Goal: Task Accomplishment & Management: Complete application form

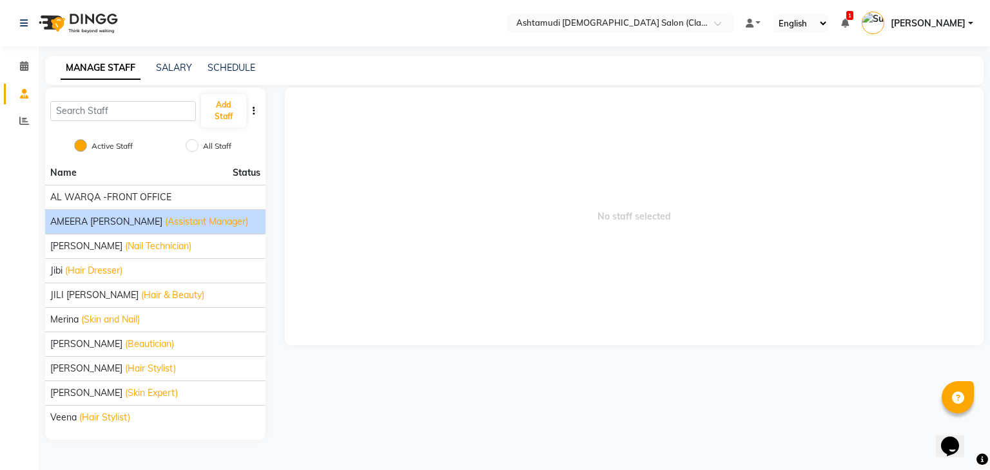
click at [165, 223] on span "(Assistant Manager)" at bounding box center [206, 222] width 83 height 14
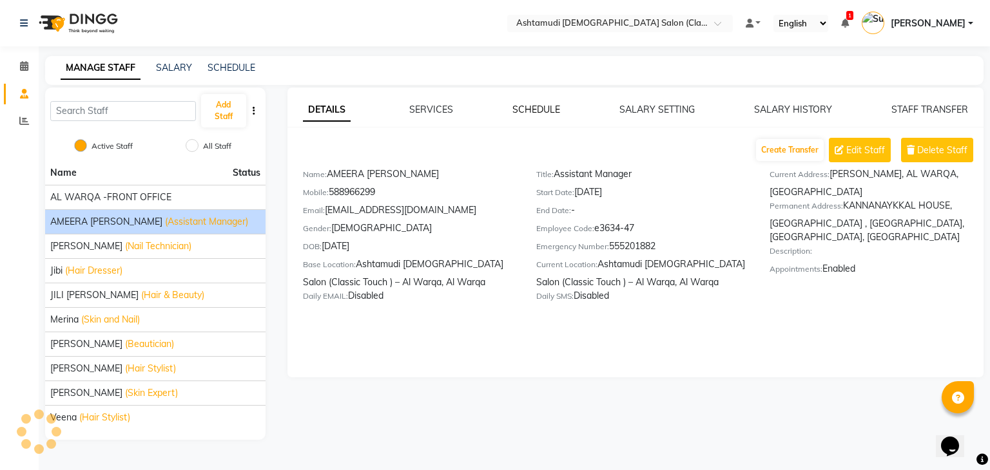
click at [536, 115] on link "SCHEDULE" at bounding box center [536, 110] width 48 height 12
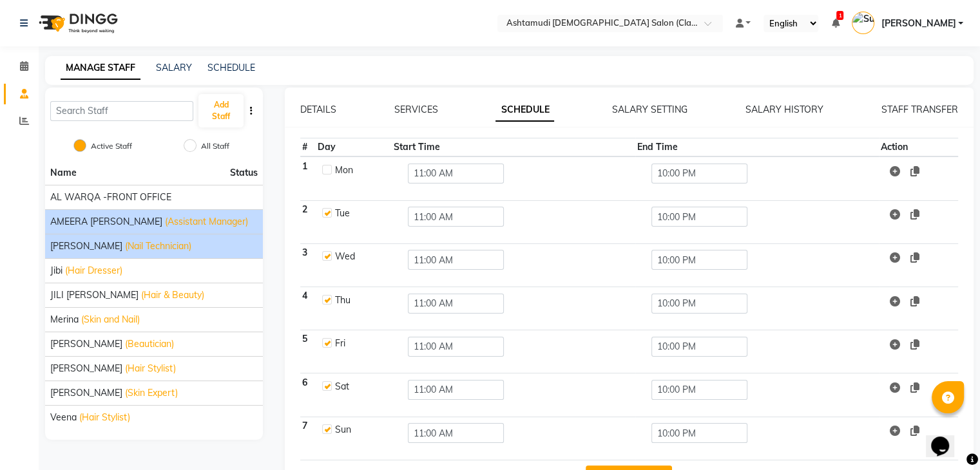
click at [200, 245] on div "Anita (Nail Technician)" at bounding box center [154, 247] width 208 height 14
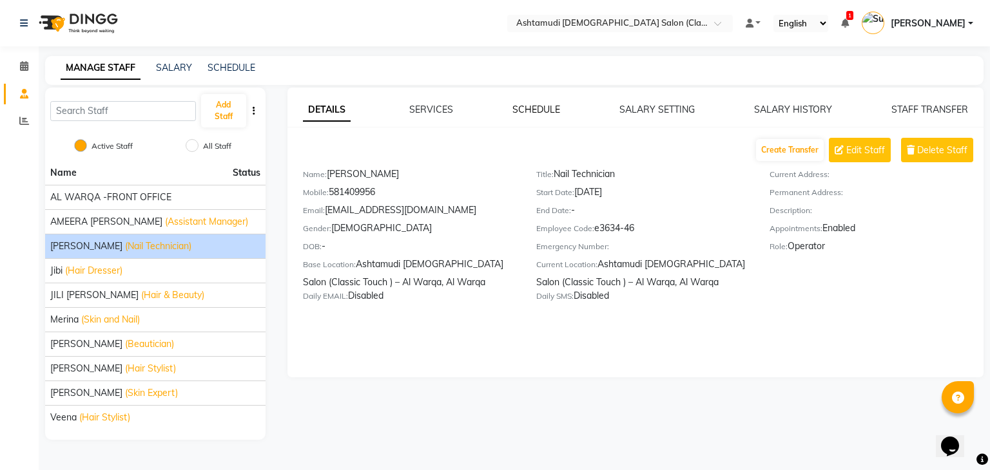
click at [539, 113] on link "SCHEDULE" at bounding box center [536, 110] width 48 height 12
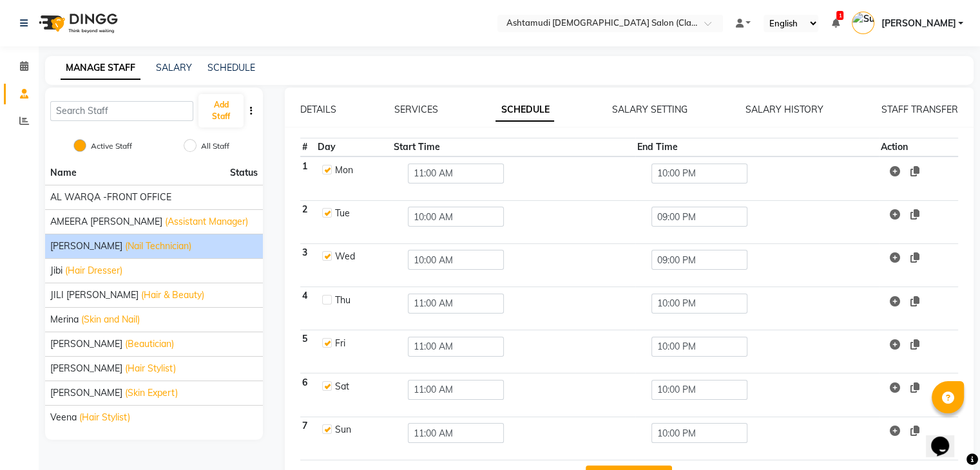
click at [328, 301] on label at bounding box center [327, 300] width 10 height 10
click at [328, 301] on input "checkbox" at bounding box center [326, 299] width 8 height 8
checkbox input "true"
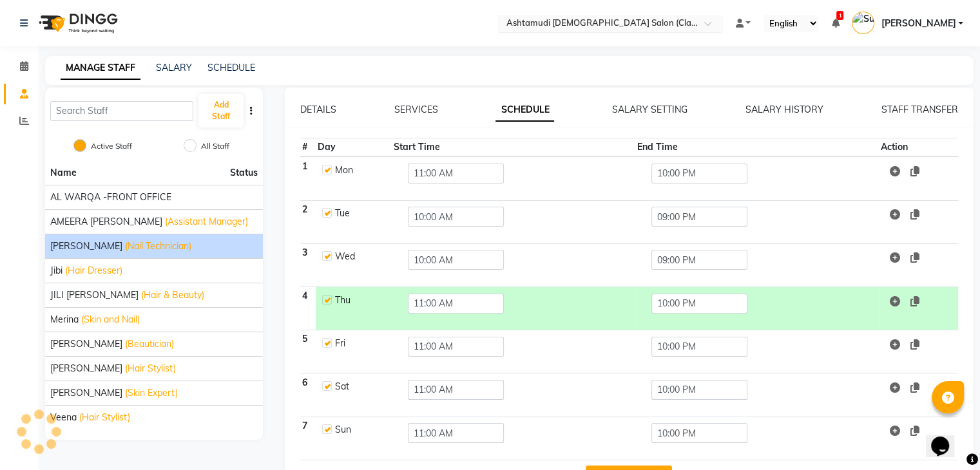
click at [704, 15] on div "Select Location × Ashtamudi Ladies Salon (Classic Touch ) – Al Warqa, Al Warqa" at bounding box center [610, 23] width 226 height 17
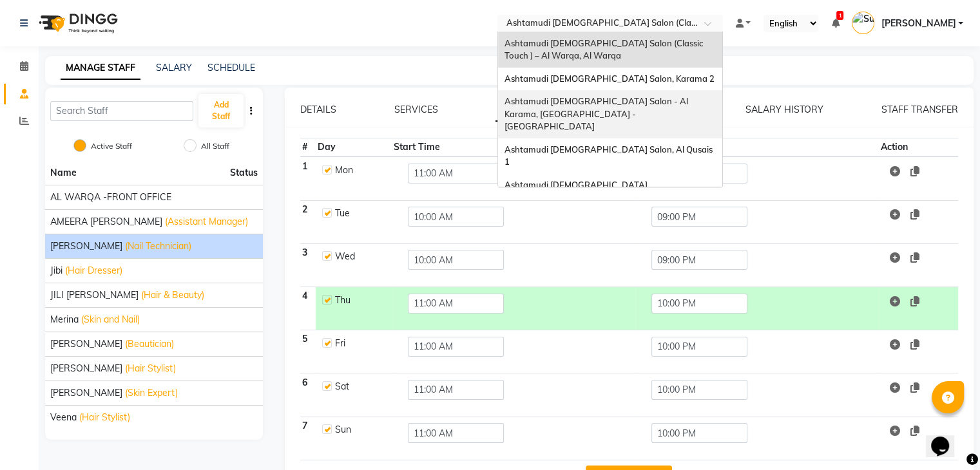
click at [670, 109] on div "Ashtamudi [DEMOGRAPHIC_DATA] Salon - Al Karama, [GEOGRAPHIC_DATA] -[GEOGRAPHIC_…" at bounding box center [610, 114] width 224 height 48
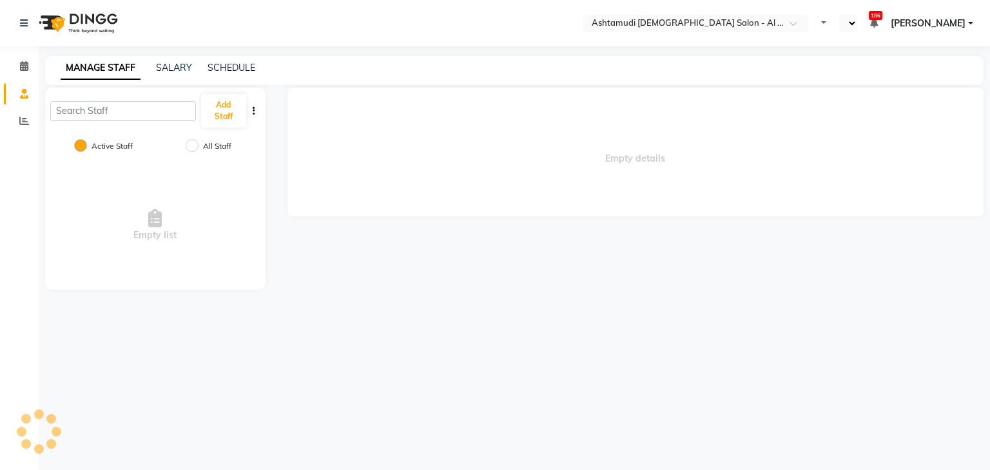
select select "en"
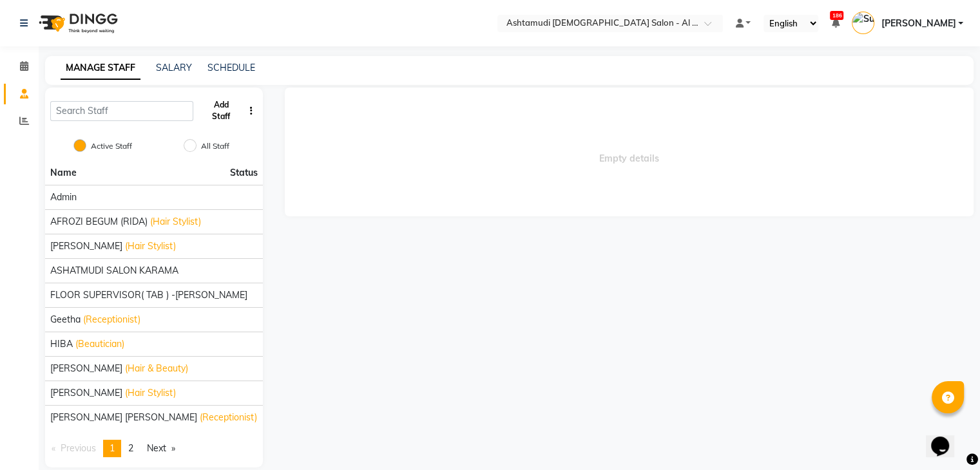
click at [214, 110] on button "Add Staff" at bounding box center [220, 111] width 44 height 34
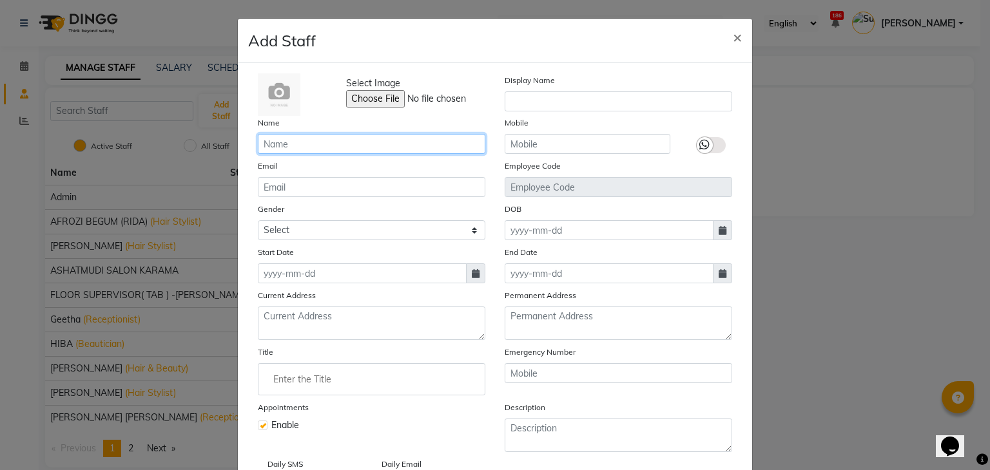
click at [269, 137] on input "text" at bounding box center [371, 144] width 227 height 20
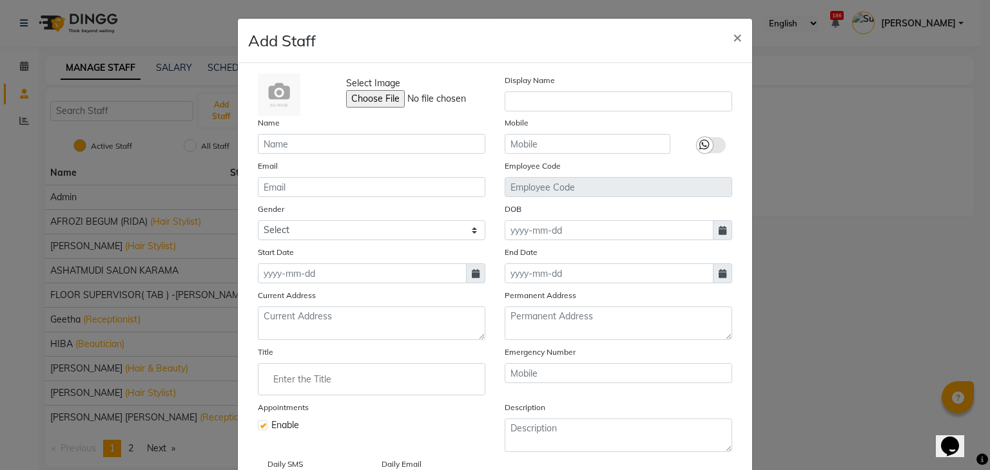
click at [269, 131] on div "Name" at bounding box center [371, 135] width 247 height 38
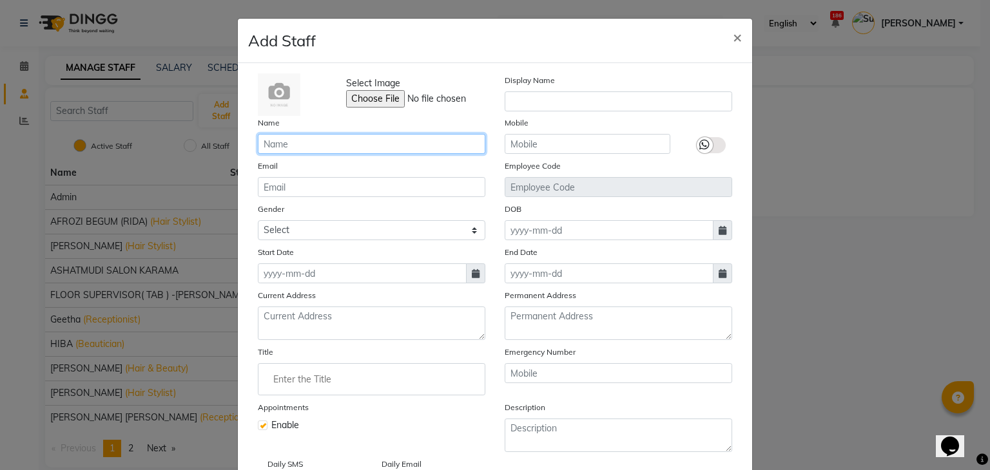
click at [274, 148] on input "text" at bounding box center [371, 144] width 227 height 20
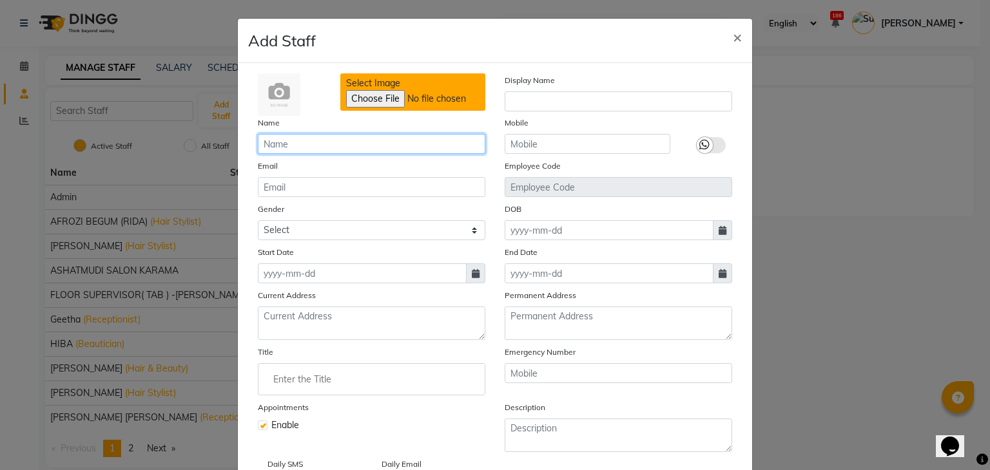
paste input "[PERSON_NAME]"
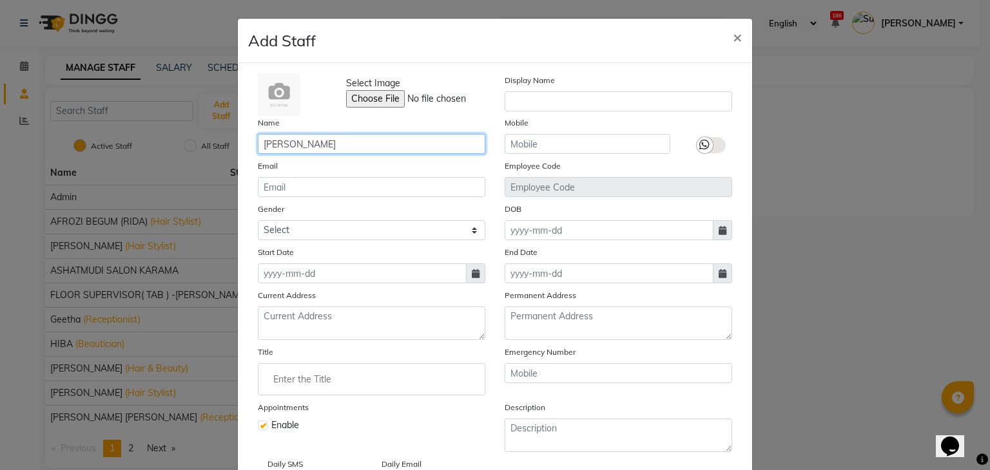
type input "[PERSON_NAME]"
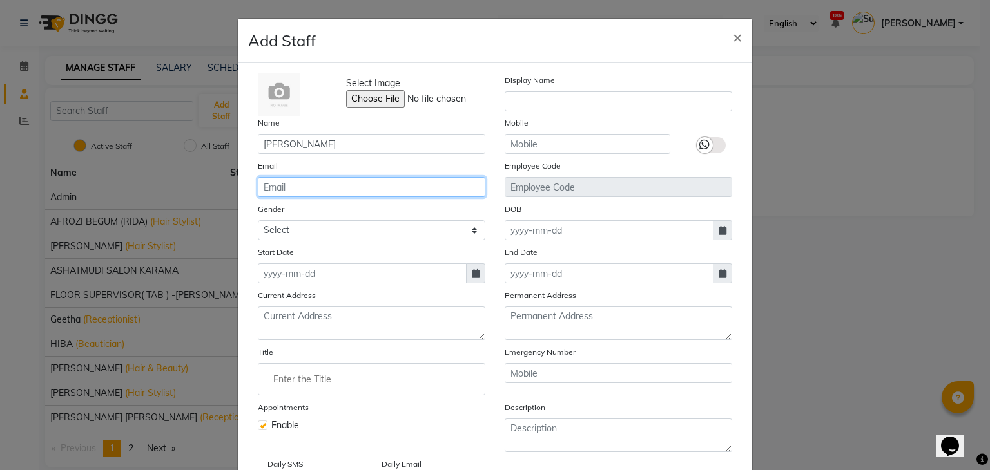
click at [300, 180] on input "email" at bounding box center [371, 187] width 227 height 20
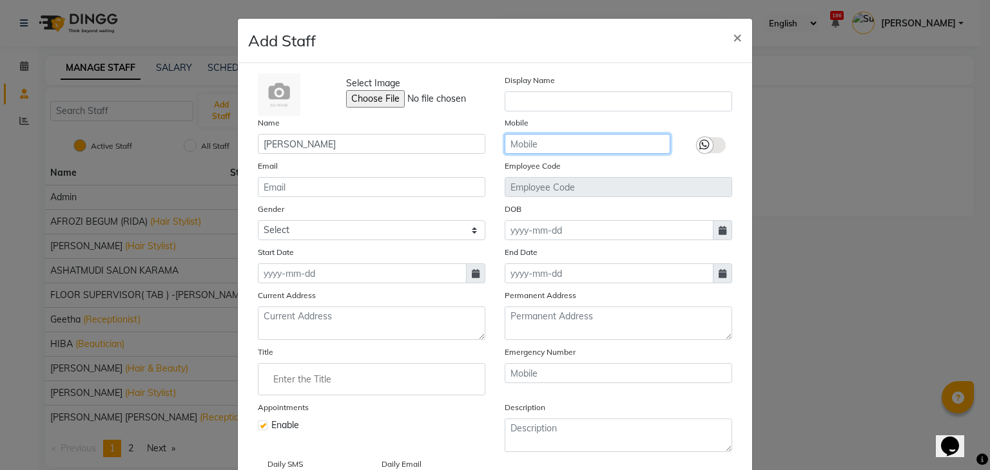
click at [539, 140] on input "text" at bounding box center [588, 144] width 166 height 20
paste input "[PERSON_NAME]"
type input "R"
click at [570, 144] on input "text" at bounding box center [588, 144] width 166 height 20
paste input "562931005"
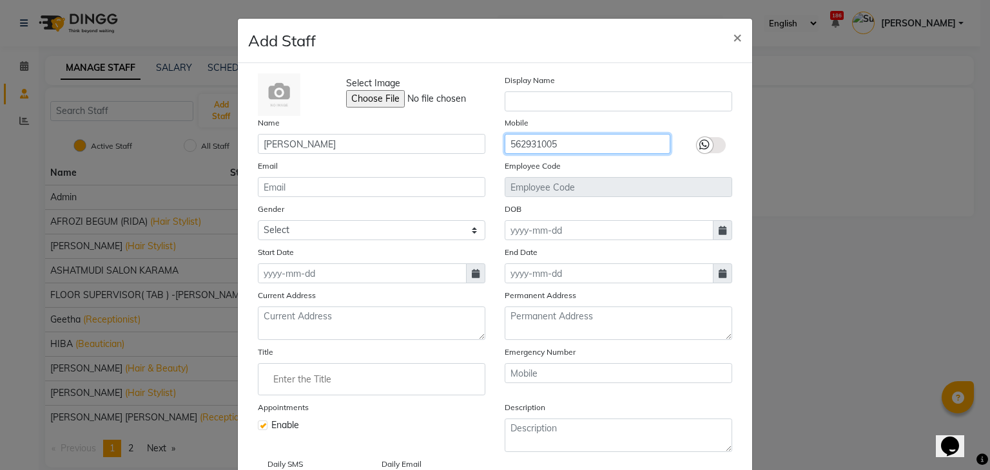
type input "562931005"
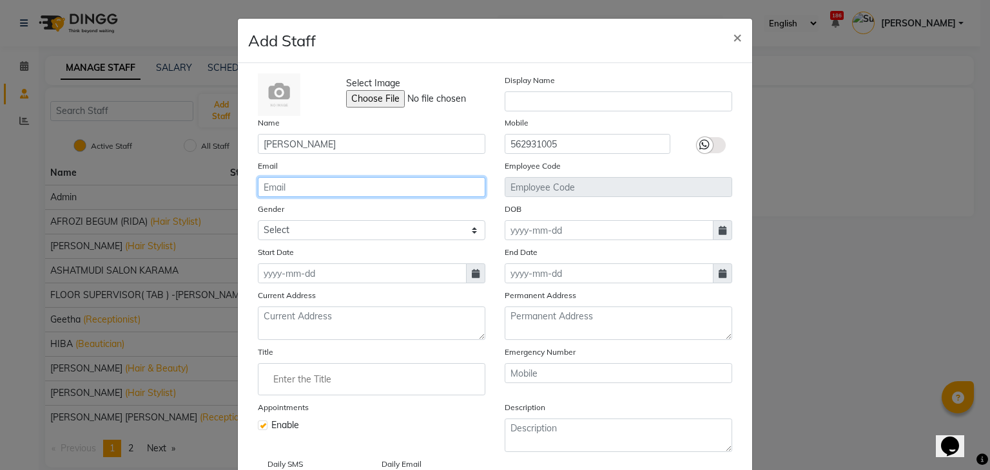
click at [285, 194] on input "email" at bounding box center [371, 187] width 227 height 20
paste input "[EMAIL_ADDRESS][DOMAIN_NAME]"
type input "[EMAIL_ADDRESS][DOMAIN_NAME]"
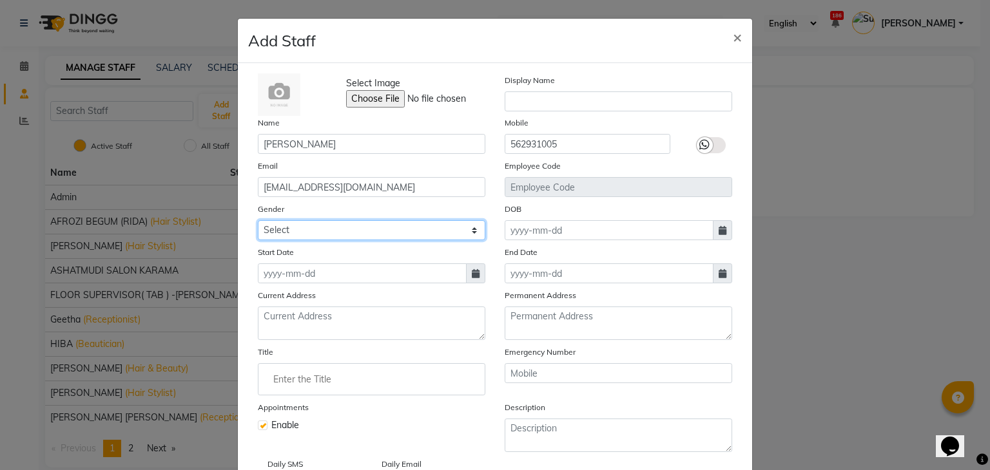
click at [322, 225] on select "Select [DEMOGRAPHIC_DATA] [DEMOGRAPHIC_DATA] Other Prefer Not To Say" at bounding box center [371, 230] width 227 height 20
select select "[DEMOGRAPHIC_DATA]"
click at [258, 222] on select "Select [DEMOGRAPHIC_DATA] [DEMOGRAPHIC_DATA] Other Prefer Not To Say" at bounding box center [371, 230] width 227 height 20
click at [470, 281] on span at bounding box center [475, 274] width 19 height 20
select select "10"
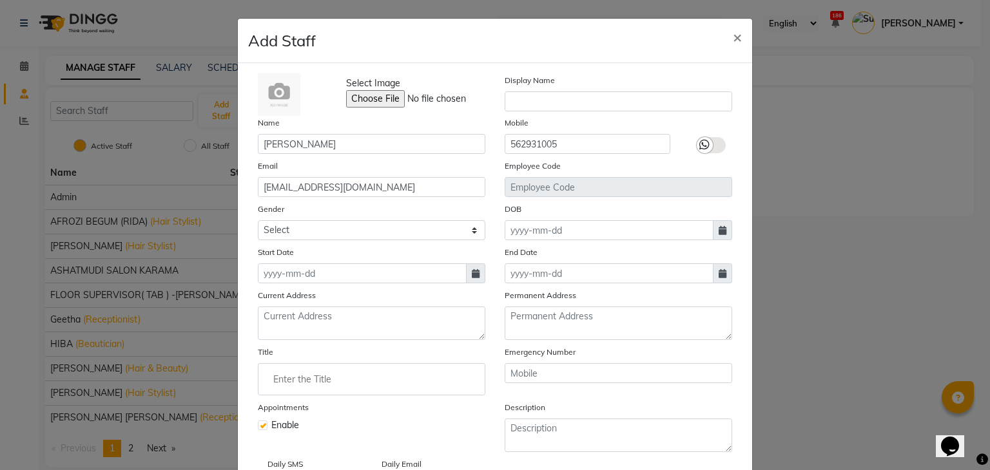
select select "2025"
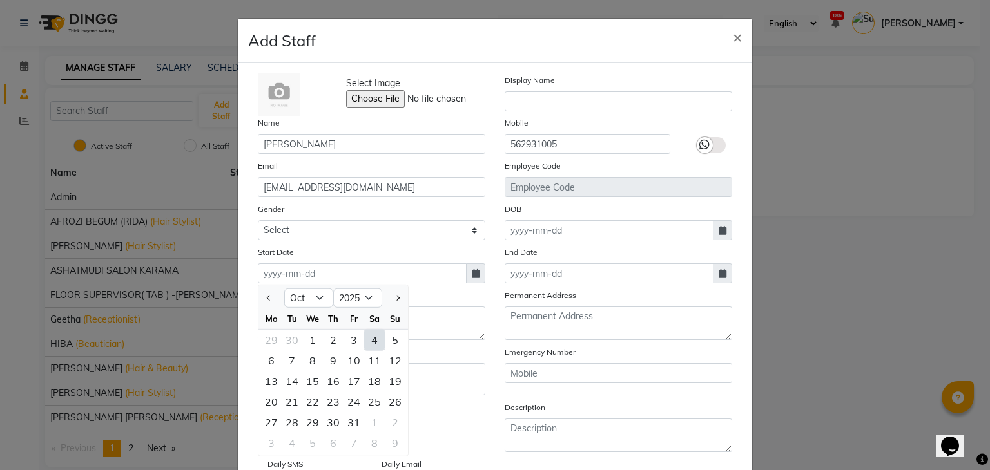
click at [370, 343] on div "4" at bounding box center [374, 340] width 21 height 21
type input "04-10-2025"
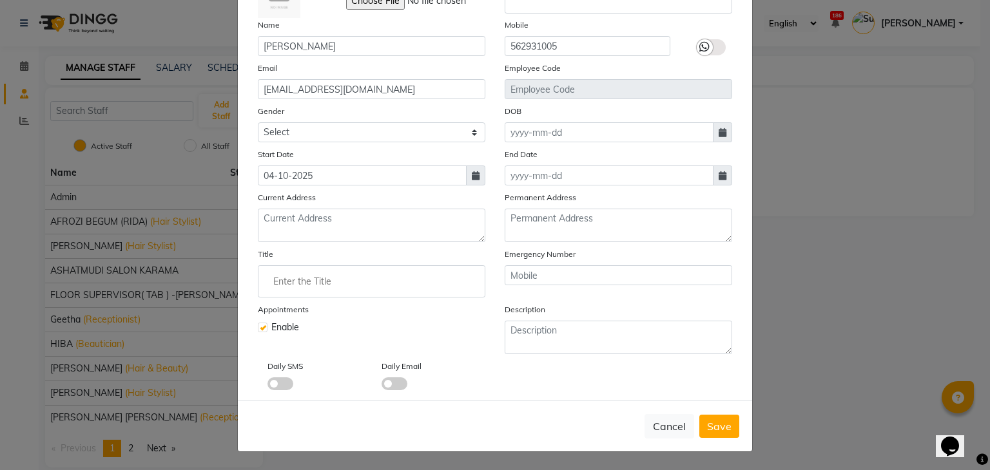
scroll to position [103, 0]
click at [367, 283] on input "Enter the Title" at bounding box center [372, 282] width 216 height 26
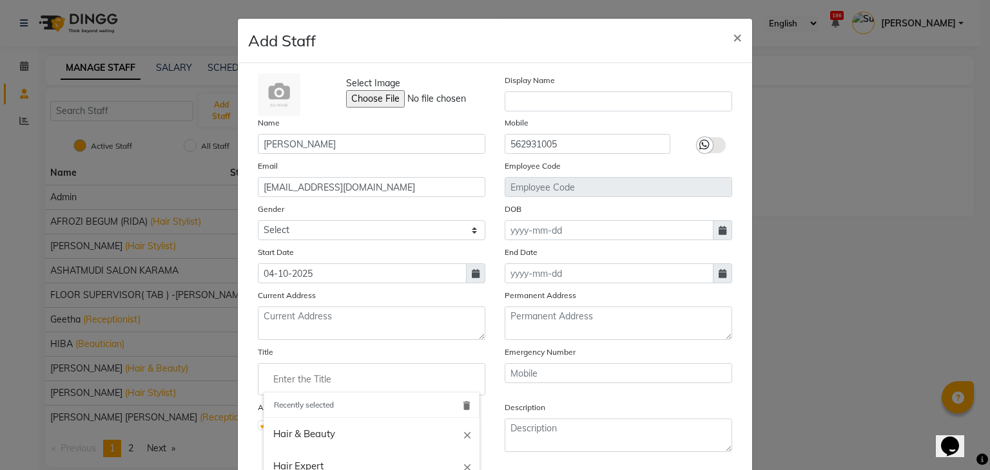
scroll to position [0, 0]
click at [333, 380] on input "Enter the Title" at bounding box center [372, 380] width 216 height 26
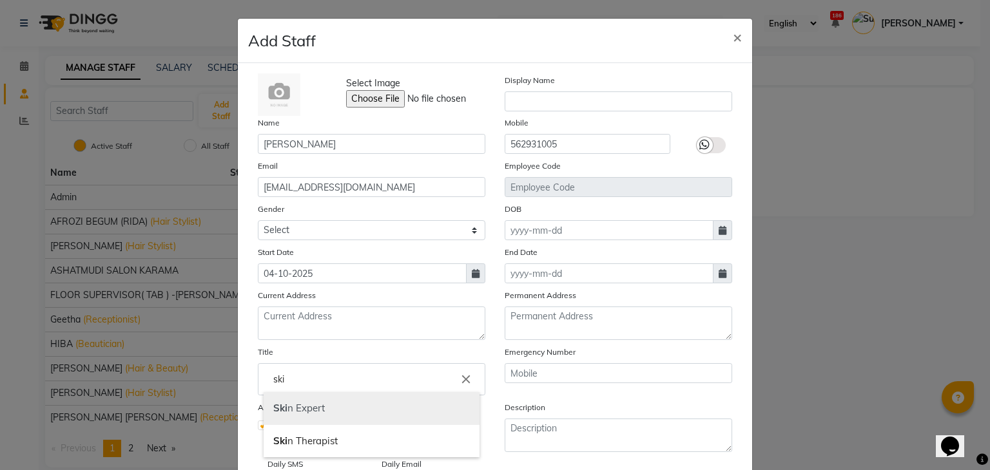
click at [318, 408] on link "Ski n Expert" at bounding box center [372, 408] width 216 height 33
type input "Skin Expert"
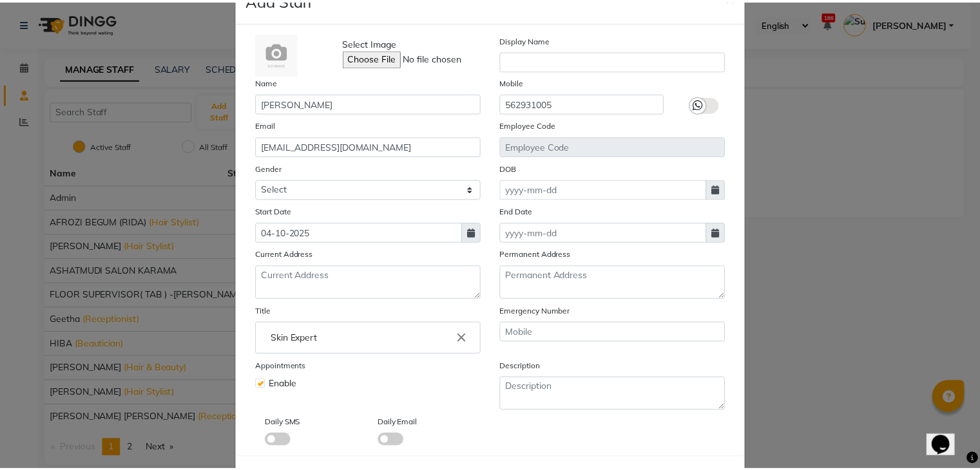
scroll to position [103, 0]
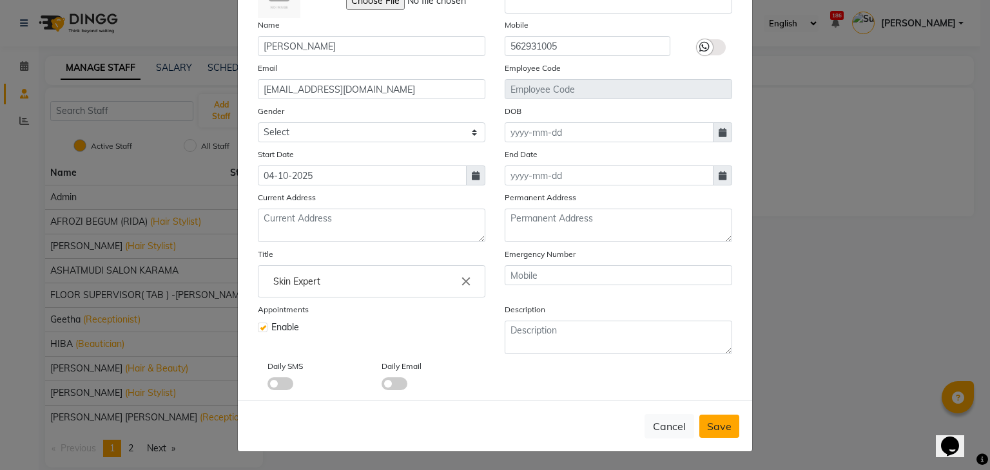
click at [711, 429] on span "Save" at bounding box center [719, 426] width 24 height 13
select select
checkbox input "false"
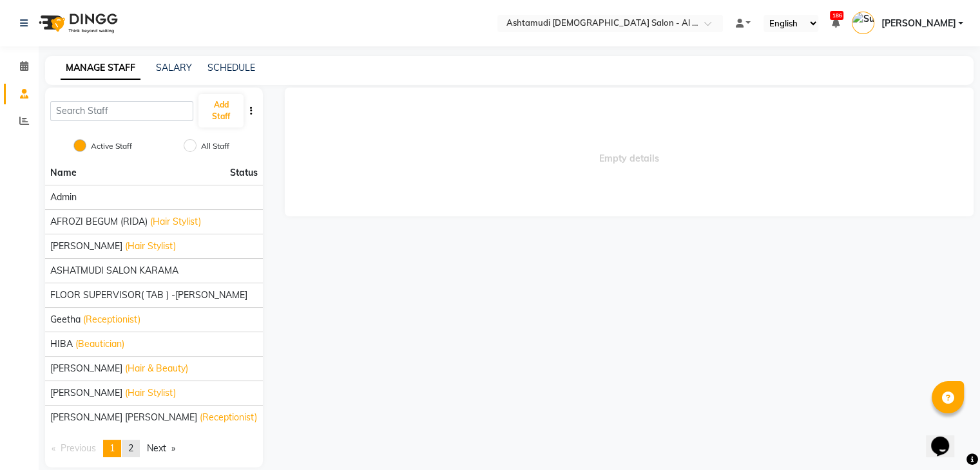
click at [132, 454] on link "page 2" at bounding box center [131, 448] width 18 height 17
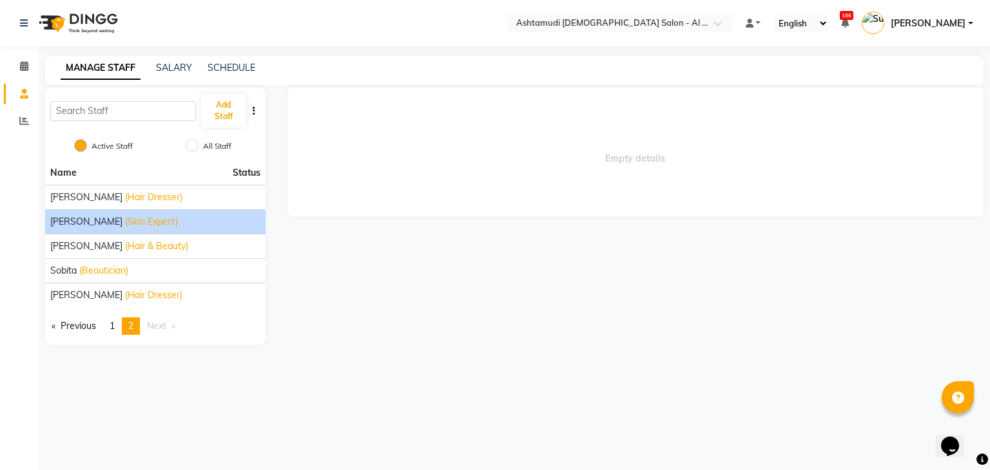
click at [125, 220] on span "(Skin Expert)" at bounding box center [151, 222] width 53 height 14
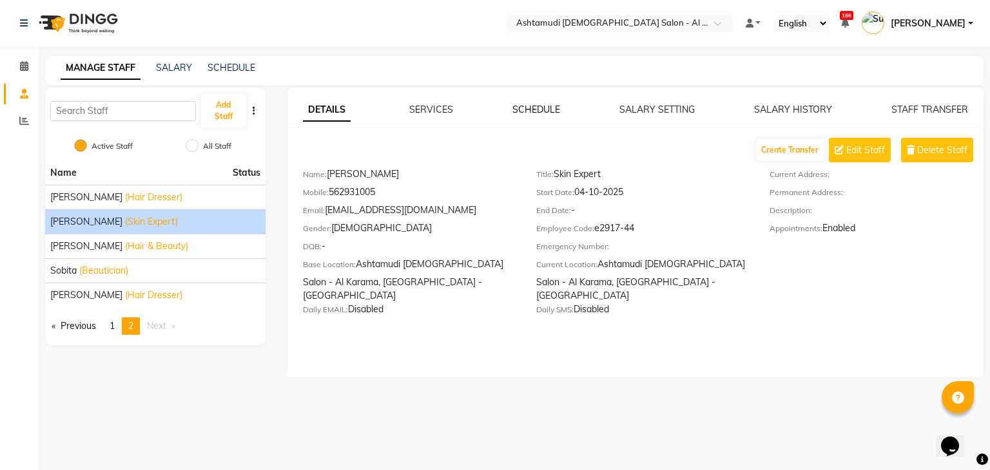
click at [542, 104] on link "SCHEDULE" at bounding box center [536, 110] width 48 height 12
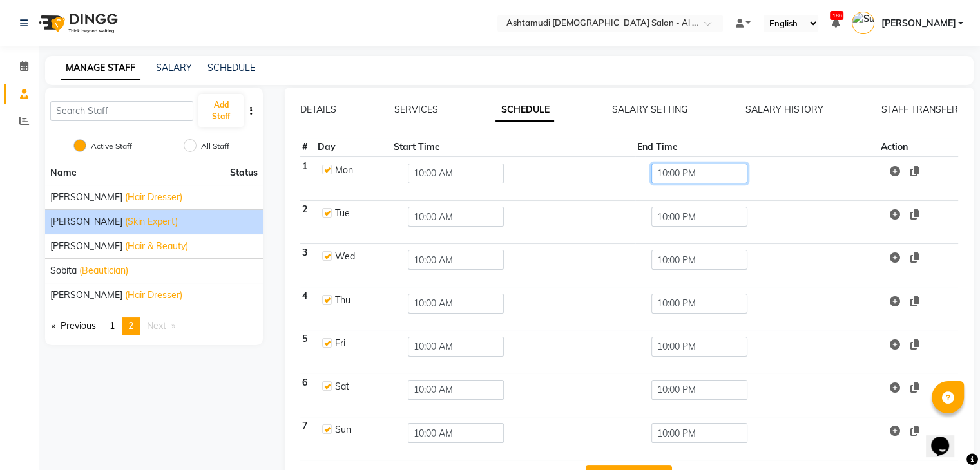
click at [665, 177] on input "10:00 PM" at bounding box center [700, 174] width 96 height 20
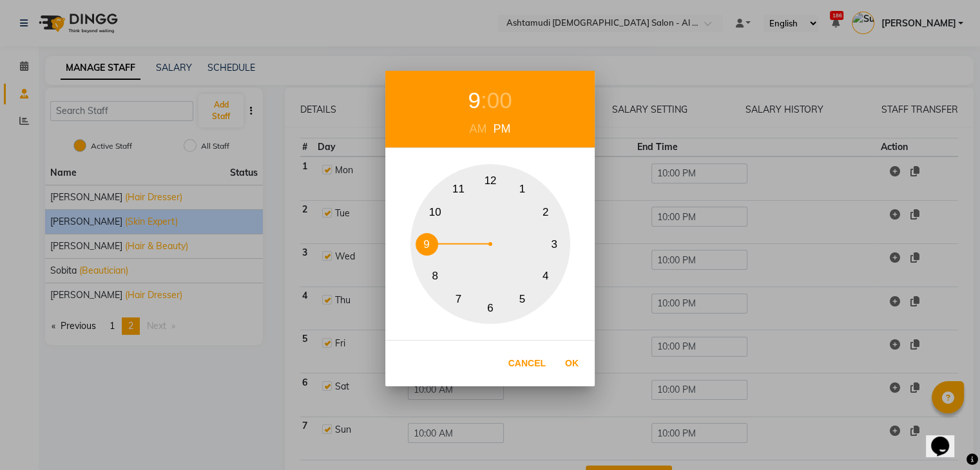
click at [422, 243] on button "9" at bounding box center [427, 244] width 23 height 23
click at [564, 363] on button "Ok" at bounding box center [572, 364] width 26 height 26
type input "09:00 PM"
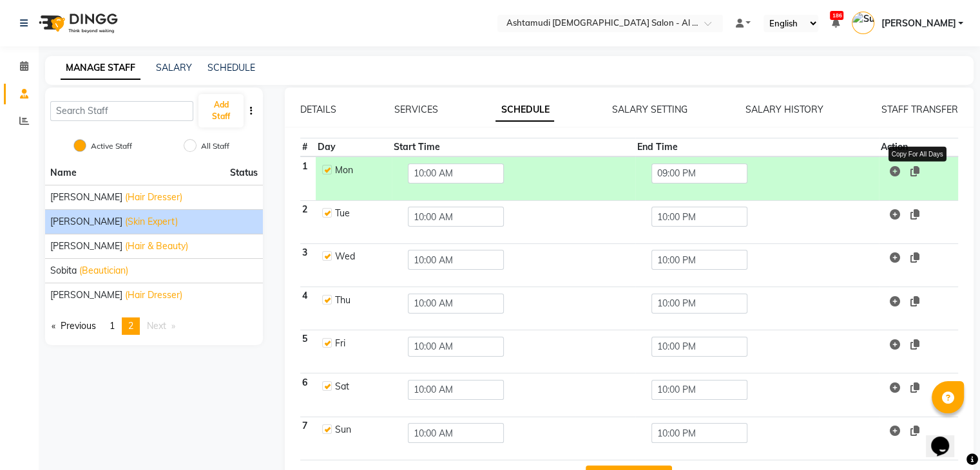
click at [917, 175] on icon at bounding box center [915, 171] width 9 height 10
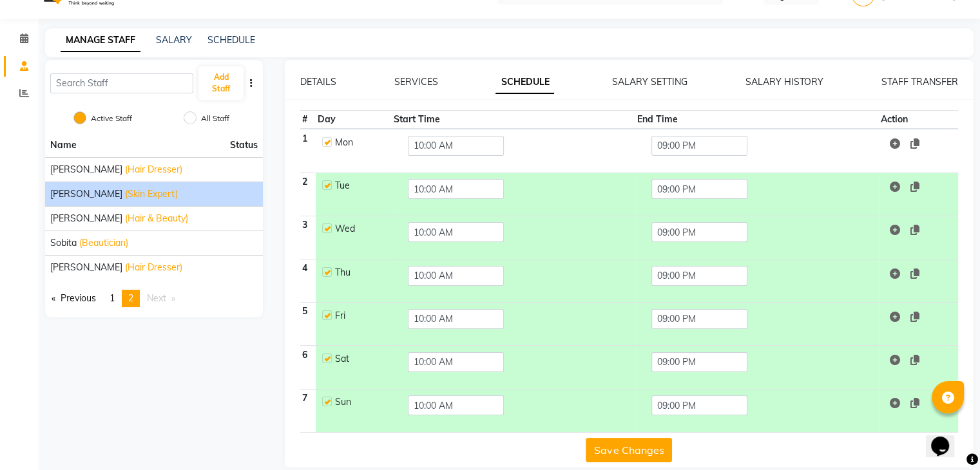
scroll to position [43, 0]
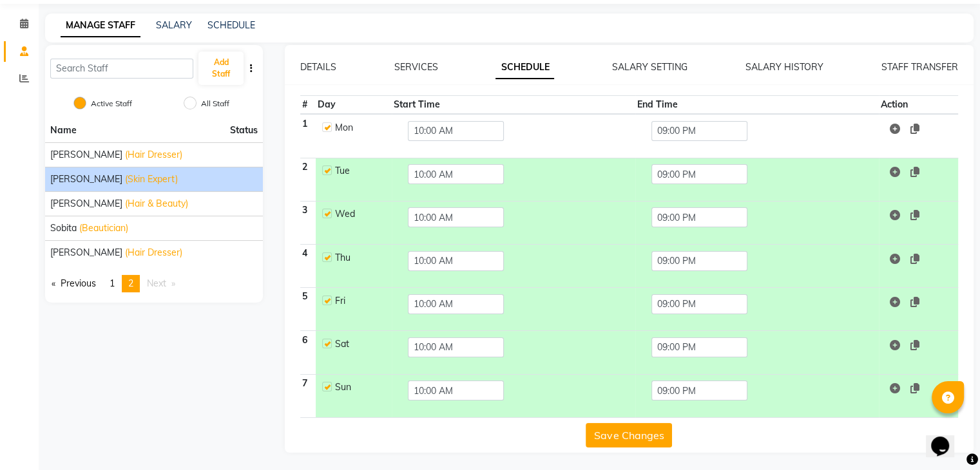
click at [636, 431] on button "Save Changes" at bounding box center [629, 435] width 86 height 24
click at [634, 432] on button "Save Changes" at bounding box center [629, 435] width 86 height 24
click at [219, 30] on link "SCHEDULE" at bounding box center [232, 25] width 48 height 12
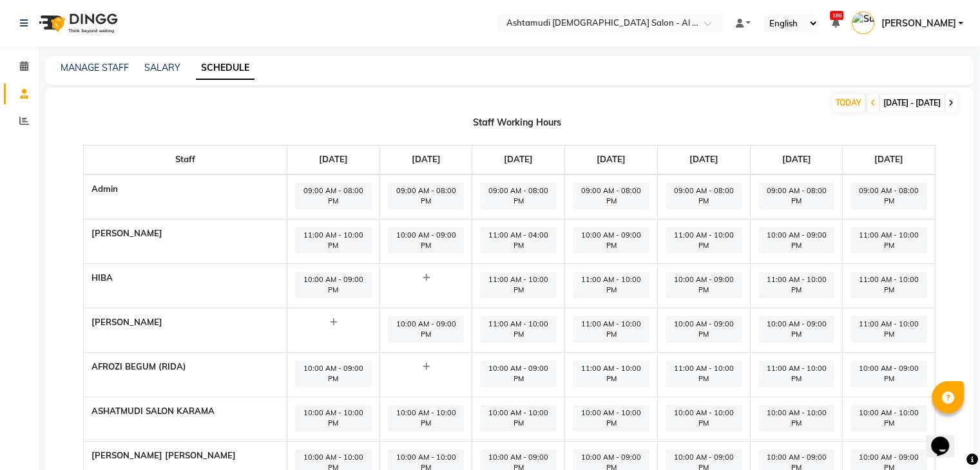
click at [954, 100] on span at bounding box center [951, 103] width 12 height 18
click at [691, 20] on input "text" at bounding box center [597, 24] width 187 height 13
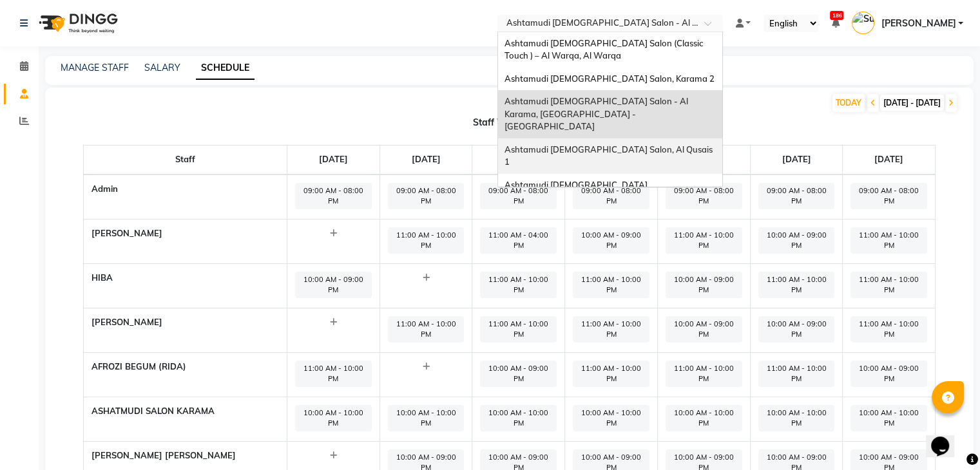
click at [688, 139] on div "Ashtamudi [DEMOGRAPHIC_DATA] Salon, Al Qusais 1" at bounding box center [610, 156] width 224 height 35
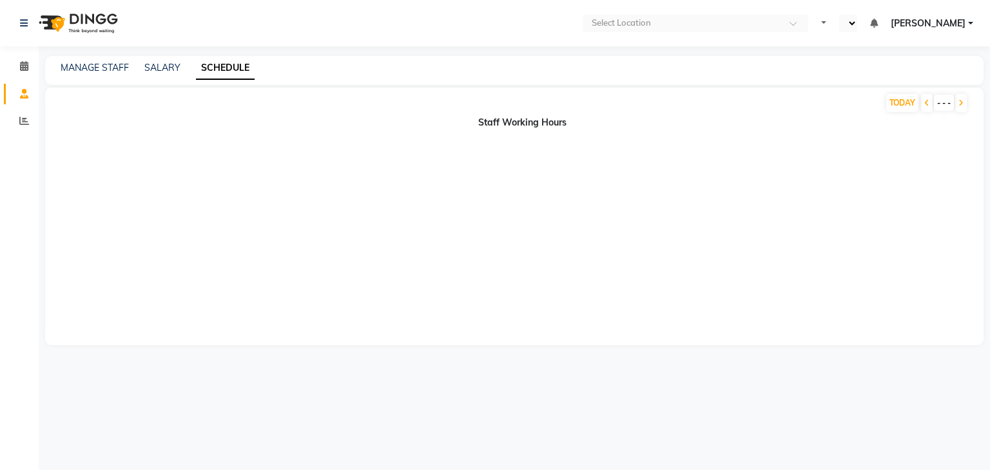
select select "en"
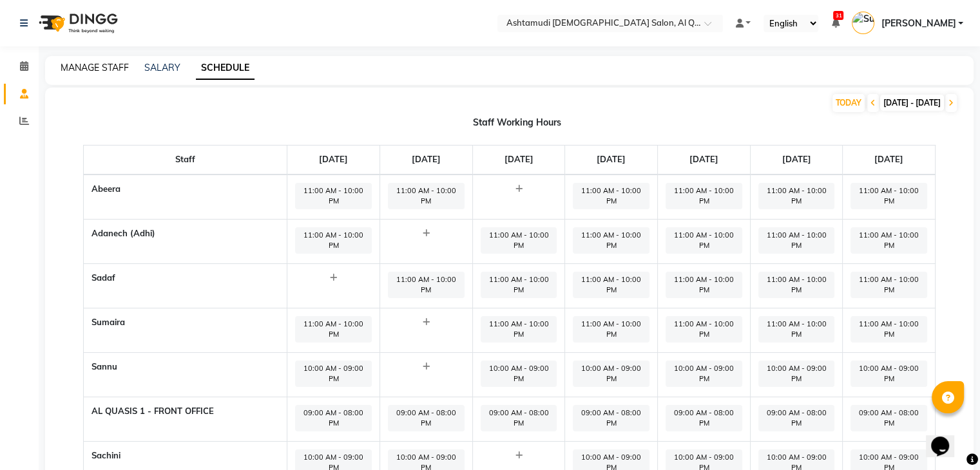
click at [76, 70] on link "MANAGE STAFF" at bounding box center [95, 68] width 68 height 12
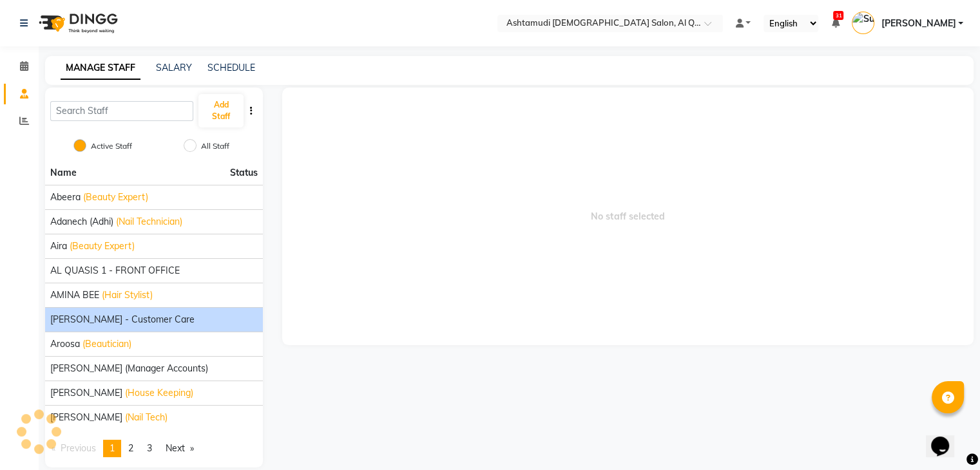
scroll to position [15, 0]
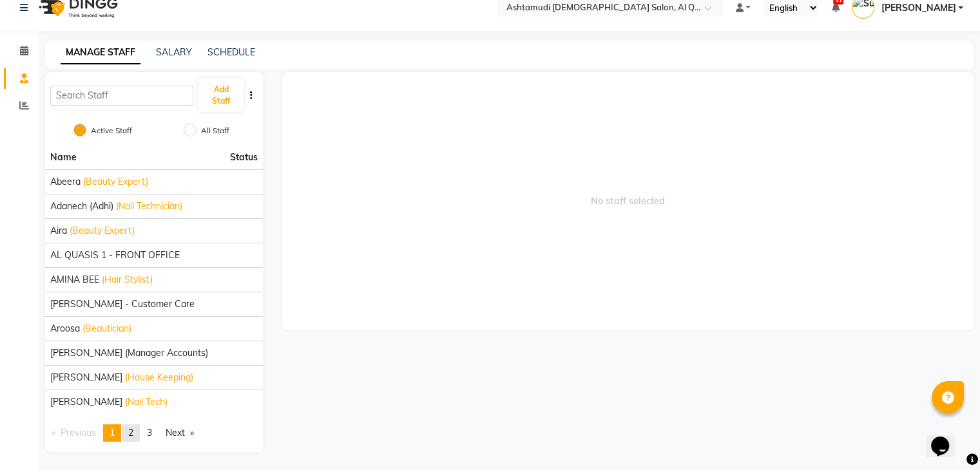
click at [133, 434] on span "2" at bounding box center [130, 433] width 5 height 12
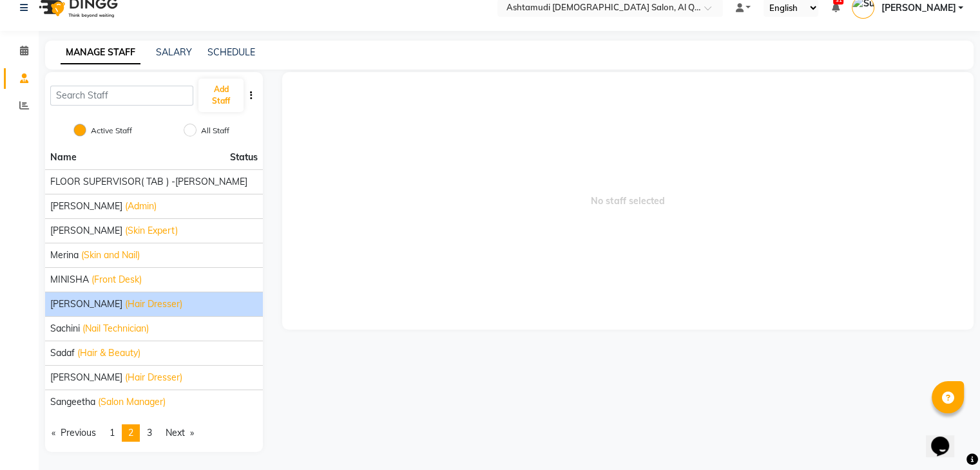
click at [125, 298] on span "(Hair Dresser)" at bounding box center [153, 305] width 57 height 14
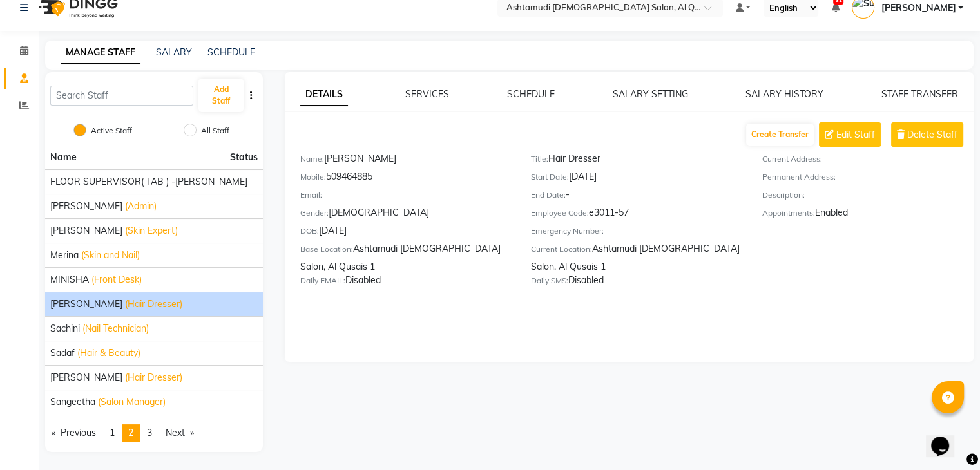
drag, startPoint x: 591, startPoint y: 220, endPoint x: 630, endPoint y: 215, distance: 39.6
click at [630, 215] on div "Employee Code: e3011-57" at bounding box center [636, 215] width 211 height 18
copy div "e3011-57"
click at [652, 160] on div "Title: Hair Dresser" at bounding box center [636, 161] width 211 height 18
drag, startPoint x: 327, startPoint y: 177, endPoint x: 391, endPoint y: 186, distance: 65.2
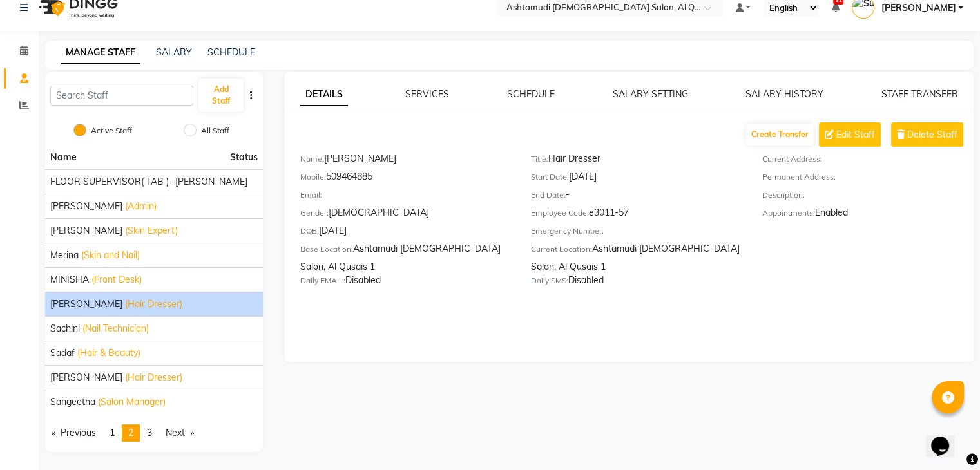
click at [391, 186] on div "Mobile: 509464885" at bounding box center [405, 179] width 211 height 18
copy div "509464885"
